Goal: Information Seeking & Learning: Learn about a topic

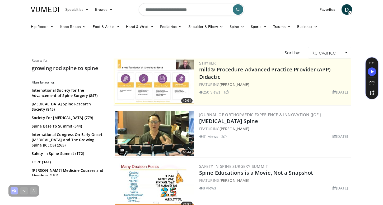
click at [153, 11] on input "**********" at bounding box center [192, 9] width 106 height 13
type input "**********"
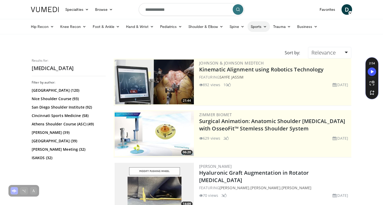
click at [258, 25] on link "Sports" at bounding box center [258, 26] width 23 height 11
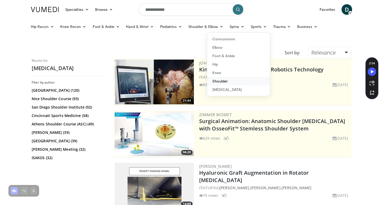
click at [221, 80] on link "Shoulder" at bounding box center [238, 81] width 63 height 8
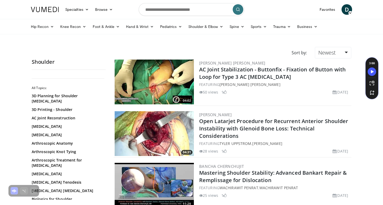
click at [158, 16] on form at bounding box center [192, 9] width 106 height 19
click at [156, 10] on input "Search topics, interventions" at bounding box center [192, 9] width 106 height 13
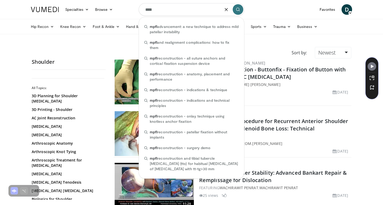
type input "****"
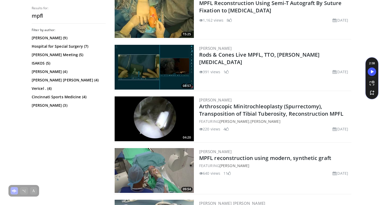
scroll to position [222, 0]
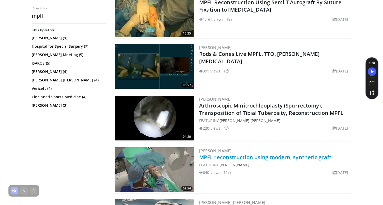
click at [235, 158] on link "MPFL reconstruction using modern, synthetic graft" at bounding box center [265, 157] width 132 height 7
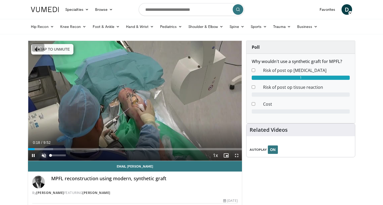
click at [42, 154] on span "Video Player" at bounding box center [44, 155] width 11 height 11
click at [237, 156] on span "Video Player" at bounding box center [236, 155] width 11 height 11
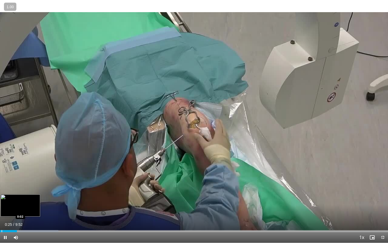
click at [2, 205] on div "Progress Bar" at bounding box center [2, 231] width 1 height 2
click at [0, 0] on button "+" at bounding box center [0, 0] width 0 height 0
click at [0, 0] on button "−" at bounding box center [0, 0] width 0 height 0
click at [0, 0] on span "« − + » ×" at bounding box center [0, 0] width 0 height 0
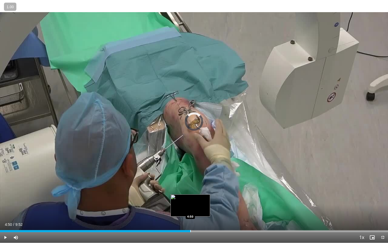
click at [190, 205] on div "Loaded : 0.00% 4:50 4:50" at bounding box center [194, 229] width 388 height 5
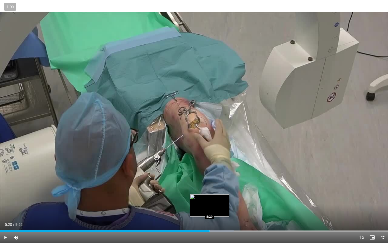
click at [210, 205] on div "Progress Bar" at bounding box center [210, 231] width 1 height 2
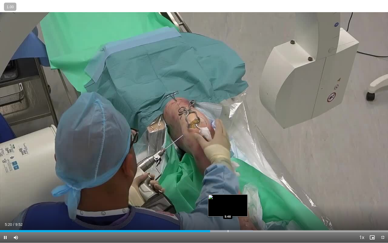
click at [228, 205] on div "Progress Bar" at bounding box center [228, 231] width 1 height 2
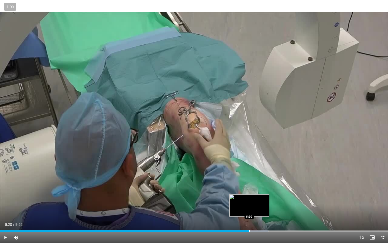
click at [249, 205] on div "Loaded : 69.15% 6:20 6:20" at bounding box center [194, 229] width 388 height 5
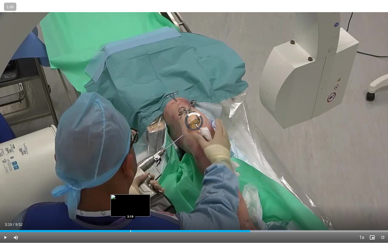
click at [130, 205] on div "Progress Bar" at bounding box center [130, 231] width 1 height 2
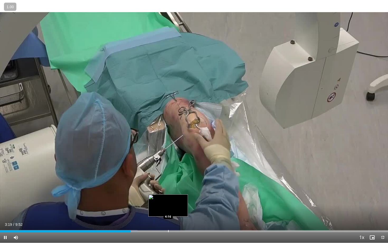
click at [168, 205] on div "Loaded : 35.42% 3:19 4:16" at bounding box center [194, 229] width 388 height 5
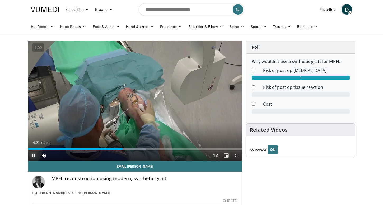
click at [32, 155] on span "Video Player" at bounding box center [33, 155] width 11 height 11
click at [155, 11] on input "Search topics, interventions" at bounding box center [192, 9] width 106 height 13
type input "**********"
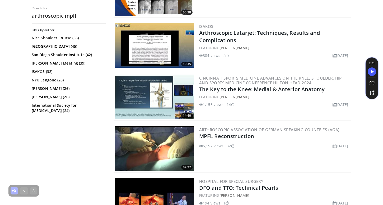
scroll to position [1193, 0]
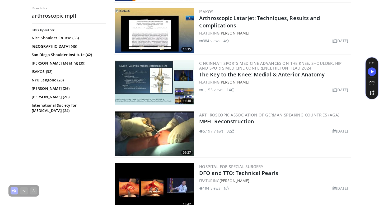
click at [241, 115] on link "Arthroscopic Association of German Speaking Countries (AGA)" at bounding box center [269, 114] width 140 height 5
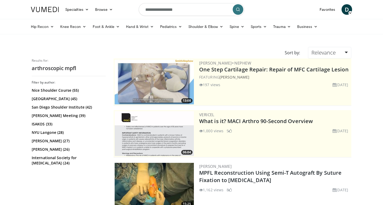
scroll to position [1193, 0]
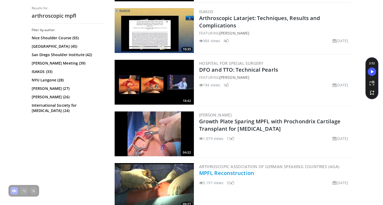
click at [238, 170] on link "MPFL Reconstruction" at bounding box center [226, 173] width 55 height 7
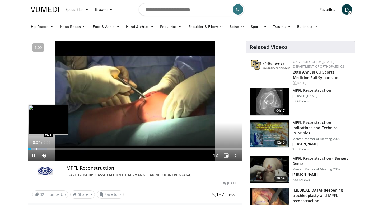
click at [36, 148] on div "Progress Bar" at bounding box center [36, 149] width 1 height 2
click at [34, 148] on div "Loaded : 12.36% 0:16 0:16" at bounding box center [135, 147] width 214 height 5
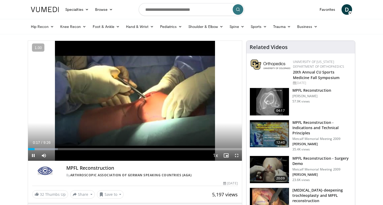
click at [76, 150] on div "Current Time 0:17 / Duration 9:26 Pause Skip Backward Skip Forward Mute Loaded …" at bounding box center [135, 155] width 214 height 11
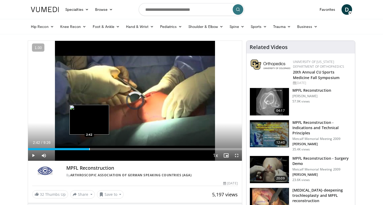
click at [89, 149] on div "Progress Bar" at bounding box center [89, 149] width 1 height 2
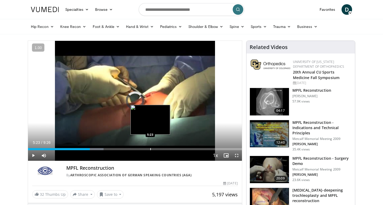
click at [150, 147] on div "Loaded : 35.30% 2:43 5:23" at bounding box center [135, 147] width 214 height 5
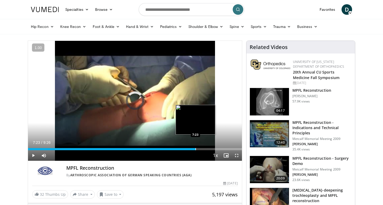
click at [195, 148] on div "Progress Bar" at bounding box center [195, 149] width 1 height 2
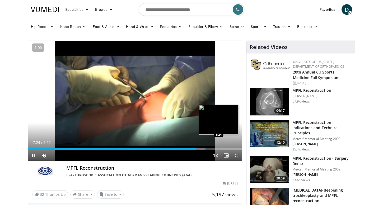
click at [218, 149] on div "Progress Bar" at bounding box center [218, 149] width 1 height 2
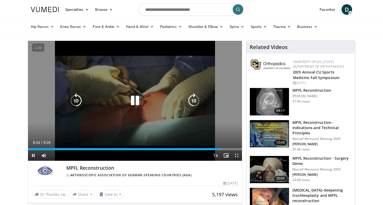
click at [178, 133] on div "10 seconds Tap to unmute" at bounding box center [135, 101] width 214 height 120
click at [131, 99] on icon "Video Player" at bounding box center [134, 100] width 15 height 15
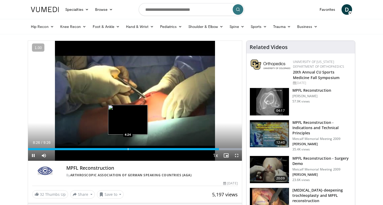
click at [128, 149] on div "Progress Bar" at bounding box center [128, 149] width 1 height 2
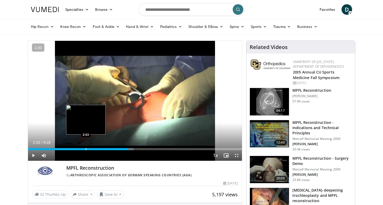
click at [86, 148] on div "Progress Bar" at bounding box center [86, 149] width 1 height 2
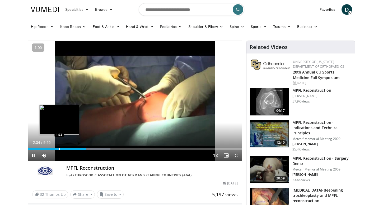
click at [59, 149] on div "Progress Bar" at bounding box center [59, 149] width 1 height 2
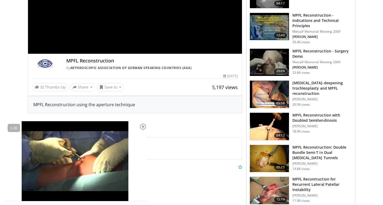
scroll to position [109, 0]
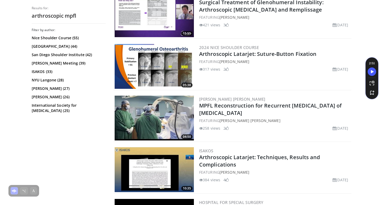
scroll to position [1052, 0]
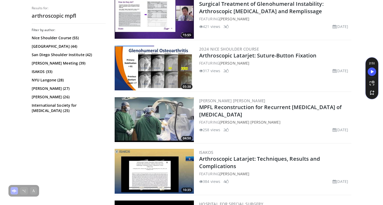
click at [135, 117] on img at bounding box center [154, 119] width 79 height 45
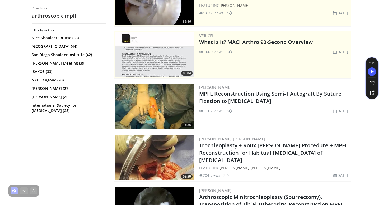
scroll to position [79, 0]
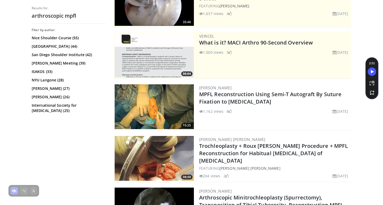
click at [146, 102] on img at bounding box center [154, 106] width 79 height 45
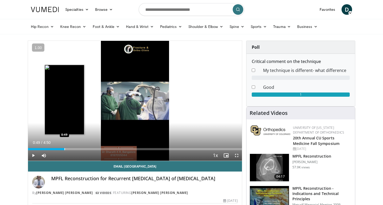
click at [64, 148] on div "Progress Bar" at bounding box center [64, 149] width 1 height 2
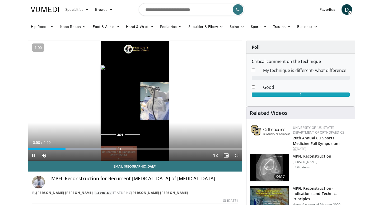
click at [120, 149] on div "10 seconds Tap to unmute" at bounding box center [135, 101] width 214 height 120
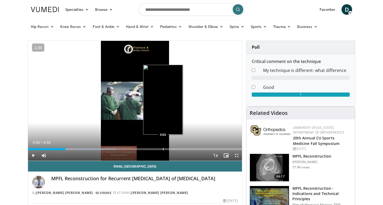
click at [163, 148] on div "Progress Bar" at bounding box center [163, 149] width 1 height 2
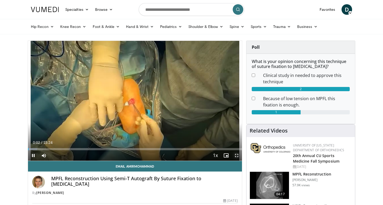
click at [236, 156] on span "Video Player" at bounding box center [236, 155] width 11 height 11
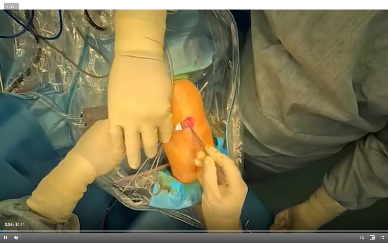
click at [0, 0] on button "+" at bounding box center [0, 0] width 0 height 0
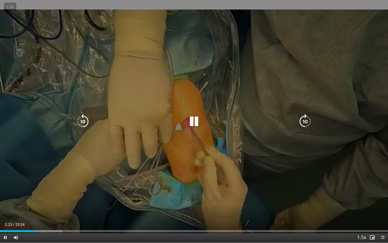
click at [192, 125] on icon "Video Player" at bounding box center [194, 121] width 15 height 15
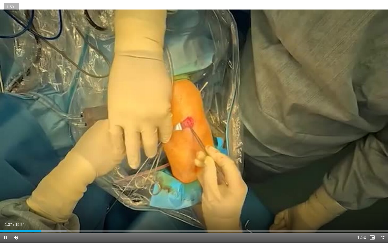
click at [0, 0] on button "−" at bounding box center [0, 0] width 0 height 0
click at [0, 0] on button "+" at bounding box center [0, 0] width 0 height 0
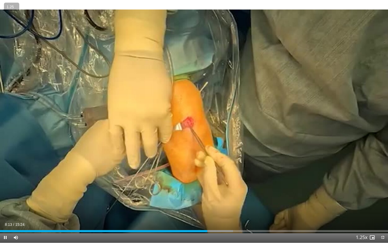
click at [0, 0] on button "+" at bounding box center [0, 0] width 0 height 0
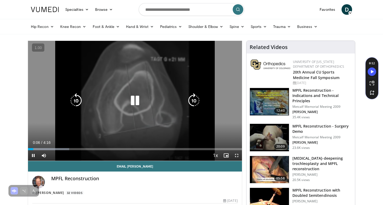
click at [131, 105] on icon "Video Player" at bounding box center [134, 100] width 15 height 15
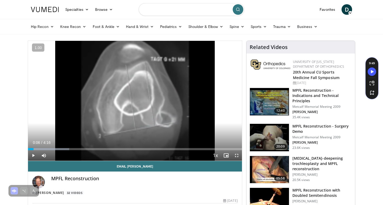
click at [181, 13] on input "Search topics, interventions" at bounding box center [192, 9] width 106 height 13
type input "**********"
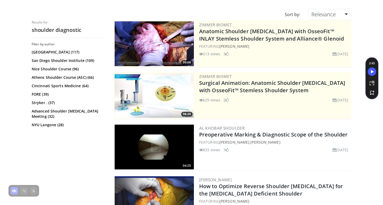
scroll to position [49, 0]
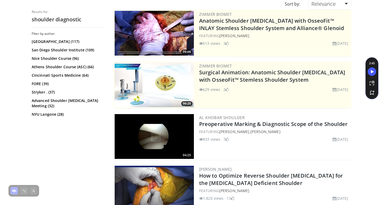
click at [154, 132] on img at bounding box center [154, 136] width 79 height 45
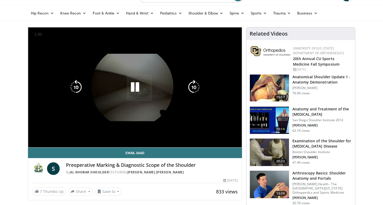
scroll to position [8, 0]
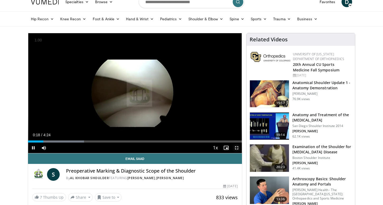
click at [236, 146] on span "Video Player" at bounding box center [236, 148] width 11 height 11
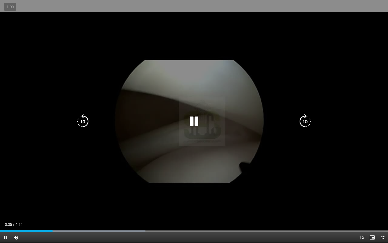
click at [194, 126] on icon "Video Player" at bounding box center [194, 121] width 15 height 15
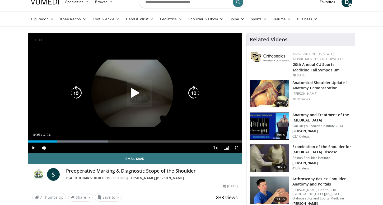
click at [140, 84] on div "10 seconds Tap to unmute" at bounding box center [135, 93] width 214 height 120
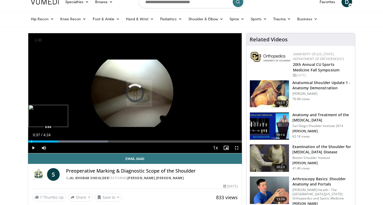
click at [31, 141] on div "Progress Bar" at bounding box center [31, 142] width 1 height 2
click at [236, 149] on span "Video Player" at bounding box center [236, 148] width 11 height 11
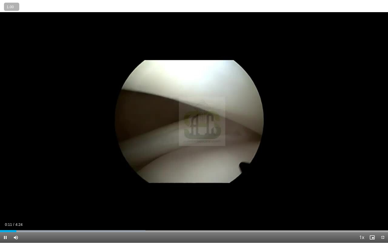
click at [0, 0] on button "+" at bounding box center [0, 0] width 0 height 0
click at [0, 0] on button "−" at bounding box center [0, 0] width 0 height 0
click at [0, 0] on button "+" at bounding box center [0, 0] width 0 height 0
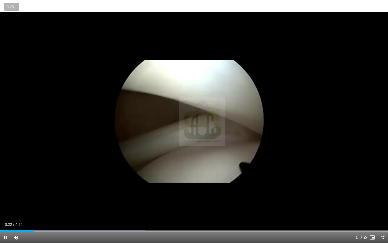
click at [0, 0] on button "+" at bounding box center [0, 0] width 0 height 0
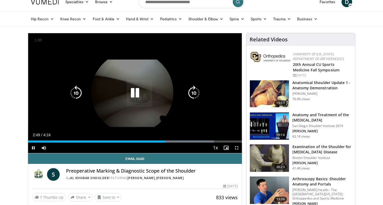
click at [72, 99] on icon "Video Player" at bounding box center [76, 93] width 15 height 15
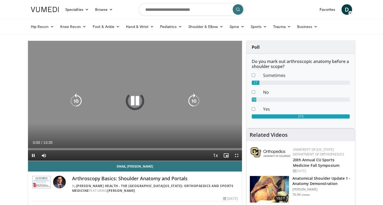
click at [131, 101] on icon "Video Player" at bounding box center [134, 101] width 15 height 15
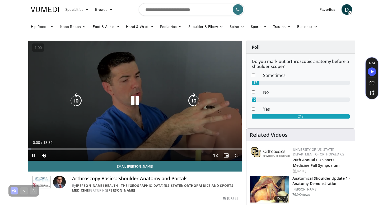
click at [137, 101] on icon "Video Player" at bounding box center [134, 100] width 15 height 15
click at [136, 100] on icon "Video Player" at bounding box center [134, 100] width 15 height 15
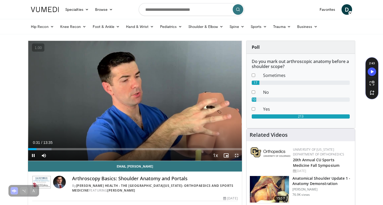
click at [239, 155] on span "Video Player" at bounding box center [236, 155] width 11 height 11
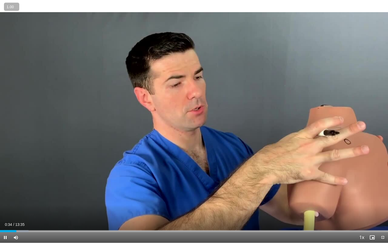
click at [0, 0] on button "»" at bounding box center [0, 0] width 0 height 0
click at [0, 0] on button "+" at bounding box center [0, 0] width 0 height 0
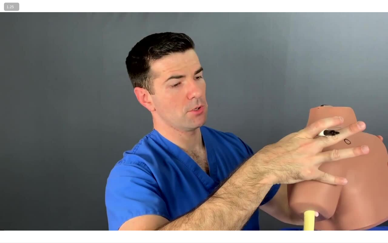
click at [0, 0] on button "+" at bounding box center [0, 0] width 0 height 0
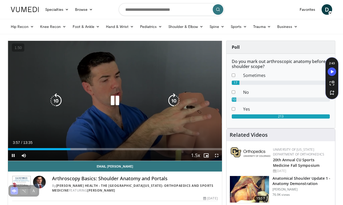
click at [142, 105] on div "Video Player" at bounding box center [115, 101] width 128 height 11
click at [115, 99] on icon "Video Player" at bounding box center [114, 100] width 15 height 15
click at [115, 100] on icon "Video Player" at bounding box center [114, 100] width 15 height 15
click at [114, 103] on icon "Video Player" at bounding box center [114, 100] width 15 height 15
click at [120, 100] on icon "Video Player" at bounding box center [114, 100] width 15 height 15
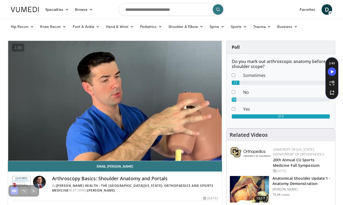
click at [116, 100] on icon "Video Player" at bounding box center [114, 100] width 15 height 15
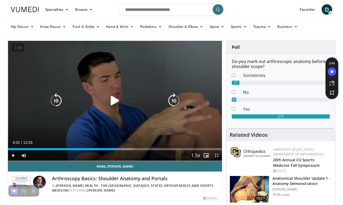
click at [116, 100] on icon "Video Player" at bounding box center [114, 100] width 15 height 15
click at [118, 103] on icon "Video Player" at bounding box center [114, 100] width 15 height 15
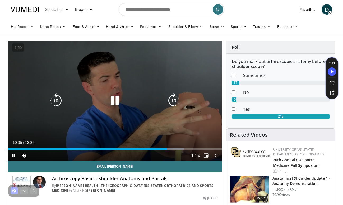
click at [59, 102] on icon "Video Player" at bounding box center [56, 100] width 15 height 15
click at [54, 101] on icon "Video Player" at bounding box center [56, 100] width 15 height 15
click at [53, 104] on icon "Video Player" at bounding box center [56, 100] width 15 height 15
click at [55, 104] on icon "Video Player" at bounding box center [56, 100] width 15 height 15
click at [115, 101] on icon "Video Player" at bounding box center [114, 100] width 15 height 15
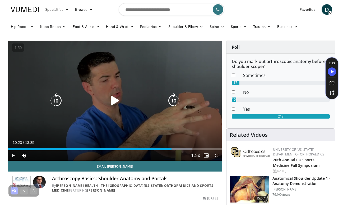
click at [113, 99] on icon "Video Player" at bounding box center [114, 100] width 15 height 15
click at [115, 101] on icon "Video Player" at bounding box center [114, 100] width 15 height 15
click at [114, 100] on icon "Video Player" at bounding box center [114, 100] width 15 height 15
click at [89, 99] on div "Video Player" at bounding box center [115, 101] width 128 height 11
click at [111, 99] on icon "Video Player" at bounding box center [114, 100] width 15 height 15
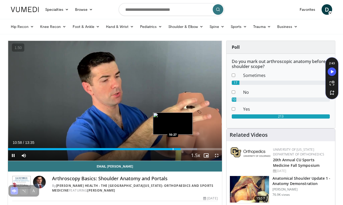
click at [173, 149] on div "Progress Bar" at bounding box center [173, 149] width 1 height 2
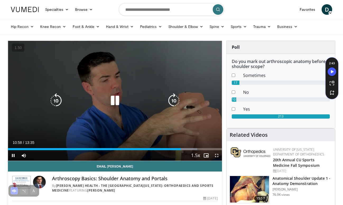
click at [112, 101] on icon "Video Player" at bounding box center [114, 100] width 15 height 15
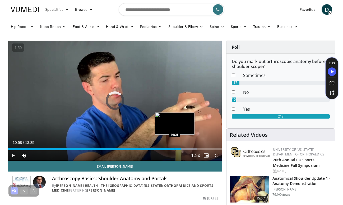
click at [174, 150] on div "10:58" at bounding box center [94, 149] width 173 height 2
click at [177, 149] on div "Progress Bar" at bounding box center [177, 149] width 1 height 2
click at [179, 149] on div "Progress Bar" at bounding box center [179, 149] width 1 height 2
click at [177, 149] on div "Progress Bar" at bounding box center [177, 149] width 1 height 2
click at [174, 149] on div "Progress Bar" at bounding box center [174, 149] width 1 height 2
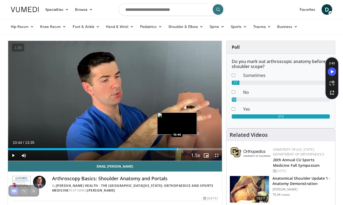
click at [177, 149] on div "Progress Bar" at bounding box center [177, 149] width 1 height 2
drag, startPoint x: 179, startPoint y: 149, endPoint x: 175, endPoint y: 149, distance: 4.0
click at [175, 149] on div "Progress Bar" at bounding box center [175, 149] width 1 height 2
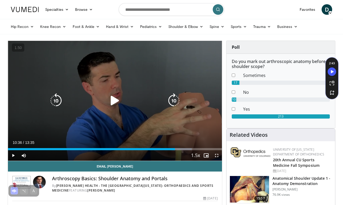
click at [115, 102] on icon "Video Player" at bounding box center [114, 100] width 15 height 15
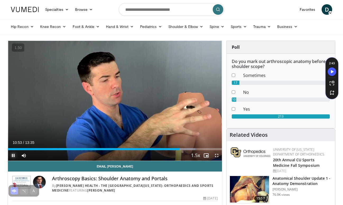
click at [13, 156] on span "Video Player" at bounding box center [13, 155] width 11 height 11
click at [13, 155] on span "Video Player" at bounding box center [13, 155] width 11 height 11
click at [13, 155] on video-js "**********" at bounding box center [115, 101] width 214 height 120
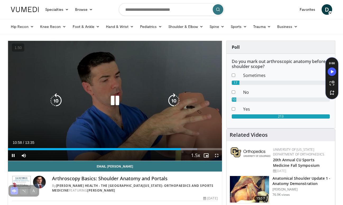
click at [111, 100] on icon "Video Player" at bounding box center [114, 100] width 15 height 15
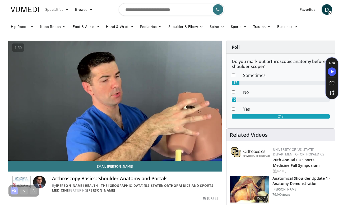
click at [111, 100] on div "10 seconds Tap to unmute" at bounding box center [115, 101] width 214 height 120
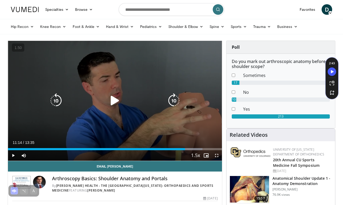
click at [116, 100] on icon "Video Player" at bounding box center [114, 100] width 15 height 15
click at [114, 101] on icon "Video Player" at bounding box center [114, 100] width 15 height 15
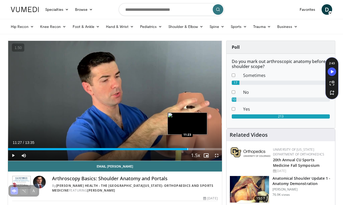
click at [187, 150] on div "Progress Bar" at bounding box center [187, 149] width 1 height 2
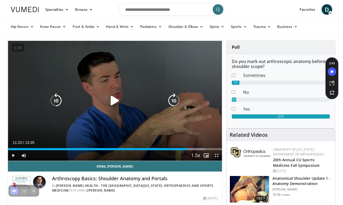
click at [116, 103] on icon "Video Player" at bounding box center [114, 100] width 15 height 15
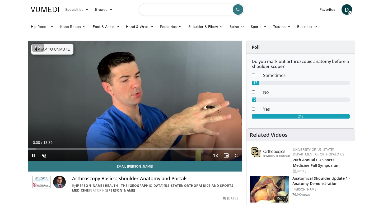
click at [151, 12] on input "Search topics, interventions" at bounding box center [192, 9] width 106 height 13
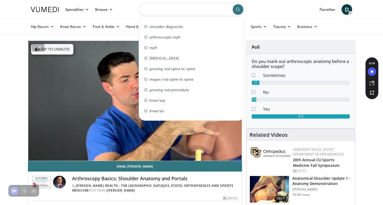
click at [160, 10] on input "Search topics, interventions" at bounding box center [192, 9] width 106 height 13
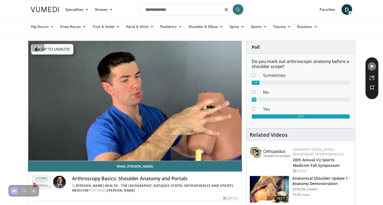
type input "**********"
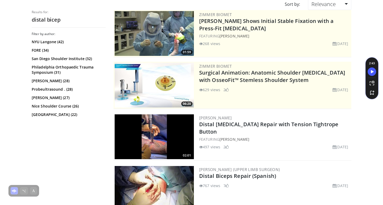
scroll to position [85, 0]
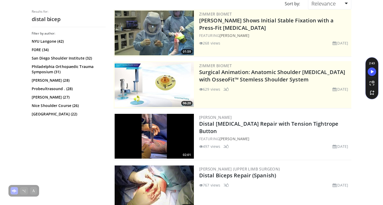
click at [172, 131] on img at bounding box center [154, 136] width 79 height 45
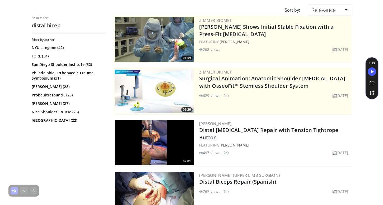
scroll to position [0, 0]
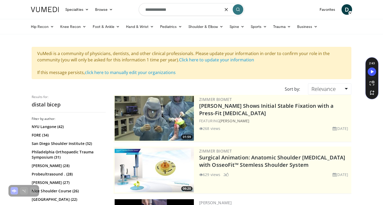
click at [158, 8] on input "**********" at bounding box center [192, 9] width 106 height 13
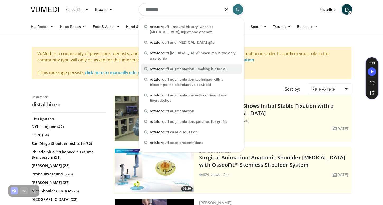
click at [190, 68] on span "rotator cuff augmentation - making it simple!!" at bounding box center [189, 68] width 78 height 5
type input "**********"
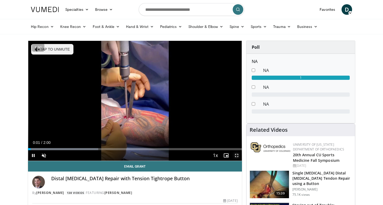
click at [238, 154] on span "Video Player" at bounding box center [236, 155] width 11 height 11
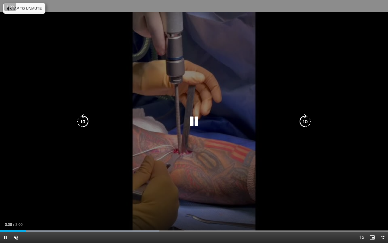
click at [35, 11] on button "Tap to unmute" at bounding box center [24, 8] width 42 height 11
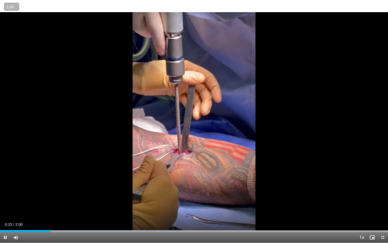
click at [0, 0] on button "+" at bounding box center [0, 0] width 0 height 0
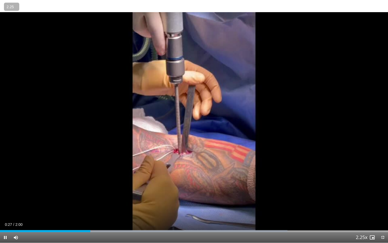
click at [0, 0] on button "−" at bounding box center [0, 0] width 0 height 0
click at [0, 0] on button "+" at bounding box center [0, 0] width 0 height 0
